Goal: Task Accomplishment & Management: Manage account settings

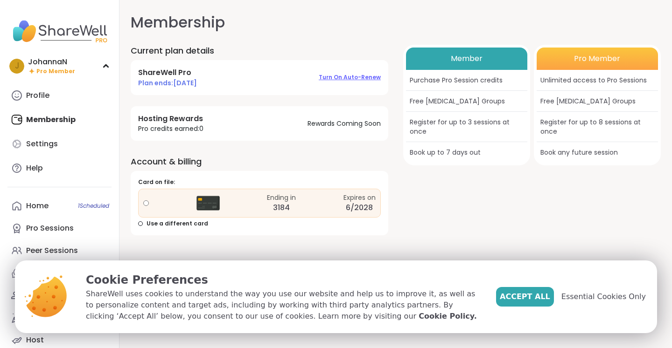
click at [360, 76] on span "Turn on auto-renew" at bounding box center [350, 77] width 62 height 8
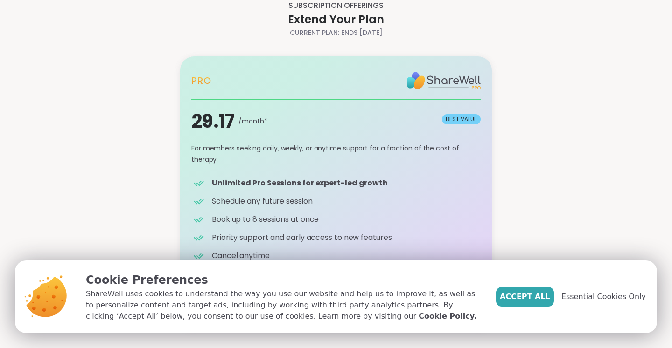
scroll to position [22, 0]
click at [540, 300] on span "Accept All" at bounding box center [524, 296] width 50 height 11
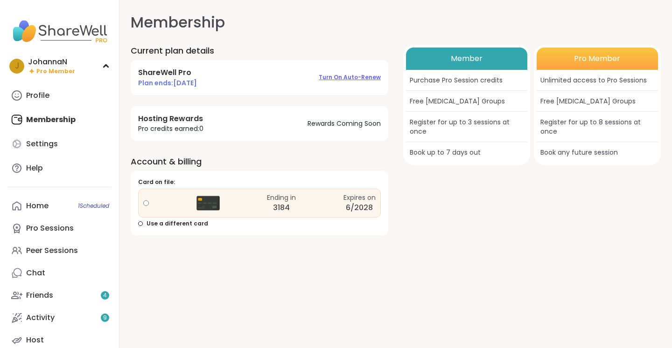
click at [358, 77] on span "Turn on auto-renew" at bounding box center [350, 77] width 62 height 8
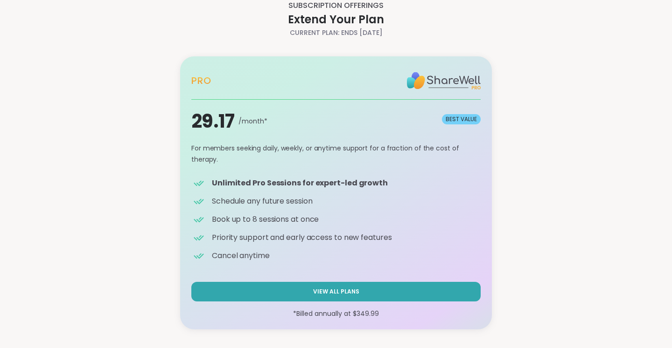
scroll to position [12, 0]
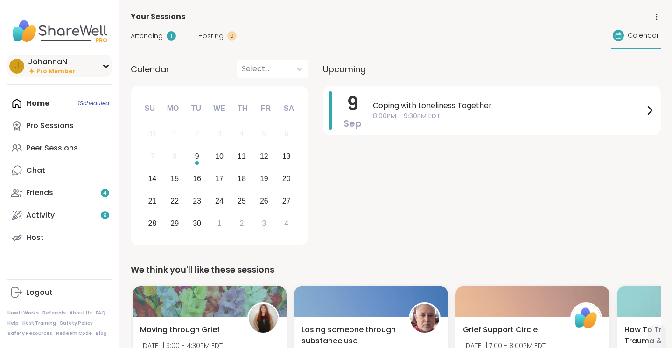
click at [104, 66] on icon at bounding box center [106, 66] width 4 height 2
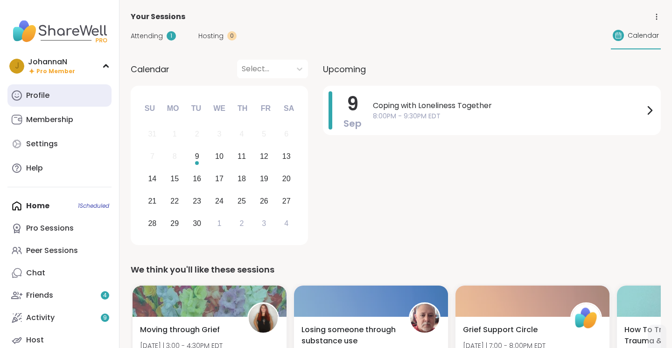
click at [40, 99] on div "Profile" at bounding box center [37, 95] width 23 height 10
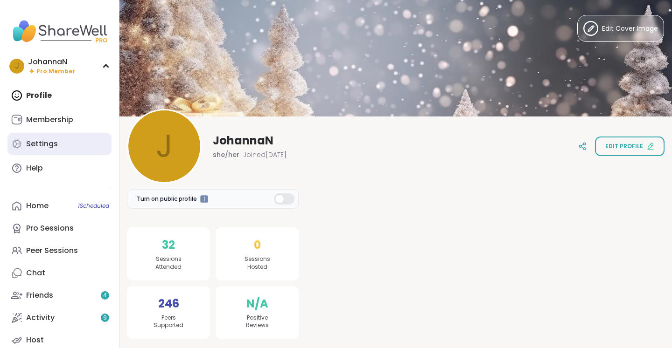
click at [43, 144] on div "Settings" at bounding box center [42, 144] width 32 height 10
select select "**"
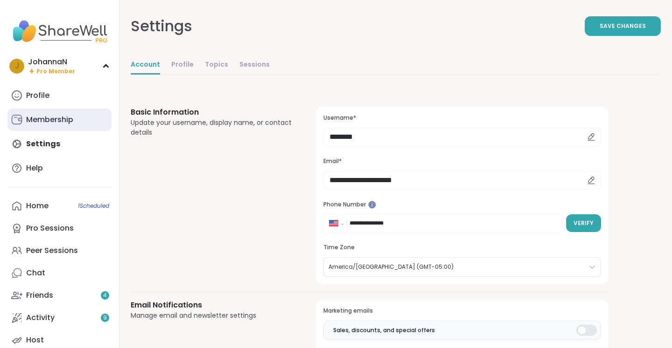
click at [58, 118] on div "Membership" at bounding box center [49, 120] width 47 height 10
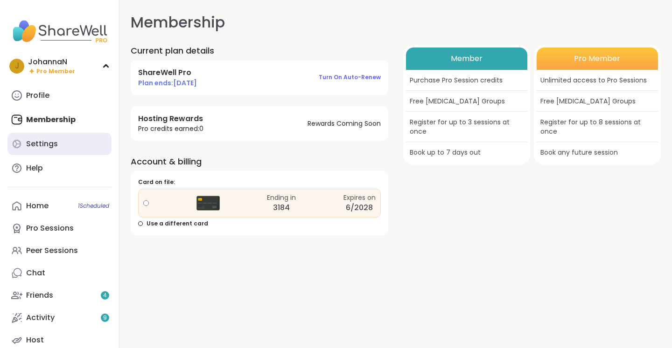
click at [40, 142] on div "Settings" at bounding box center [42, 144] width 32 height 10
select select "**"
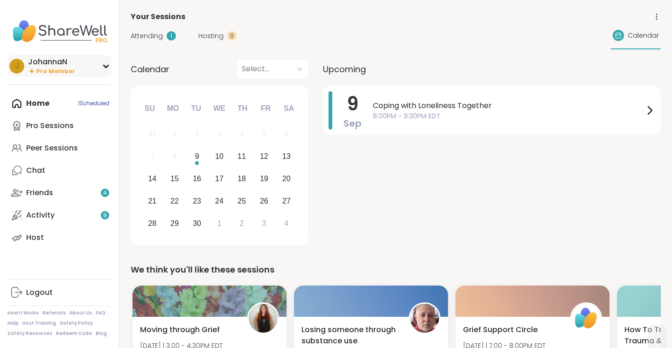
click at [103, 63] on div "J JohannaN Pro Member" at bounding box center [59, 66] width 104 height 22
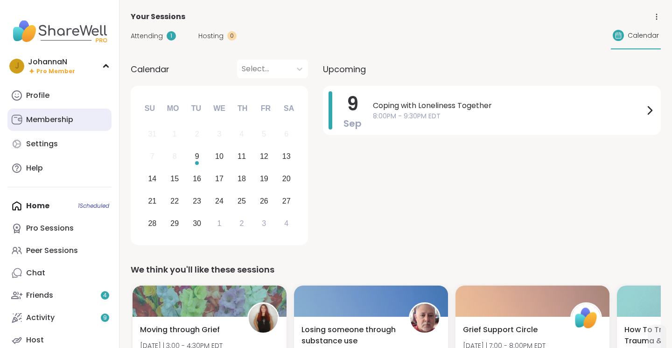
click at [49, 119] on div "Membership" at bounding box center [49, 120] width 47 height 10
